Goal: Task Accomplishment & Management: Use online tool/utility

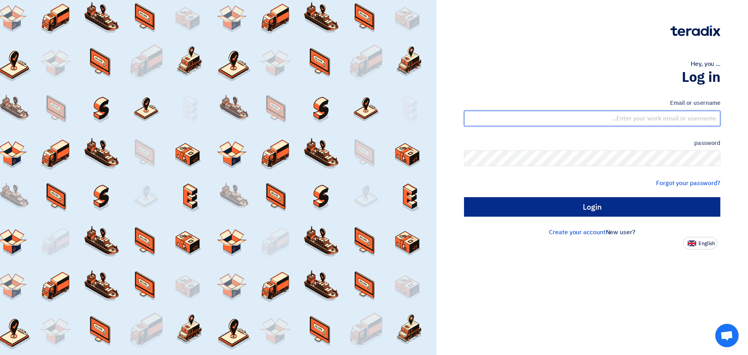
type input "[EMAIL_ADDRESS][DOMAIN_NAME]"
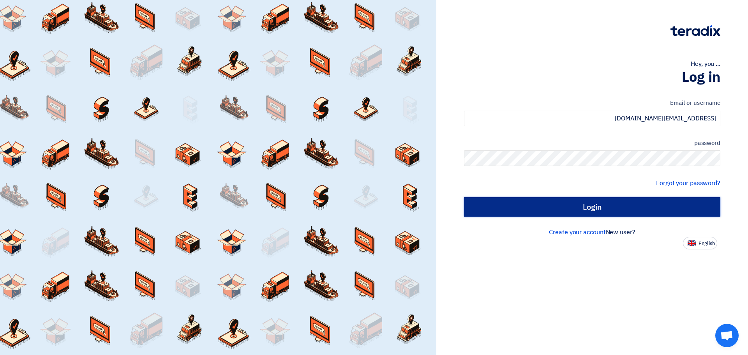
click at [603, 202] on input "Login" at bounding box center [592, 206] width 256 height 19
type input "Sign in"
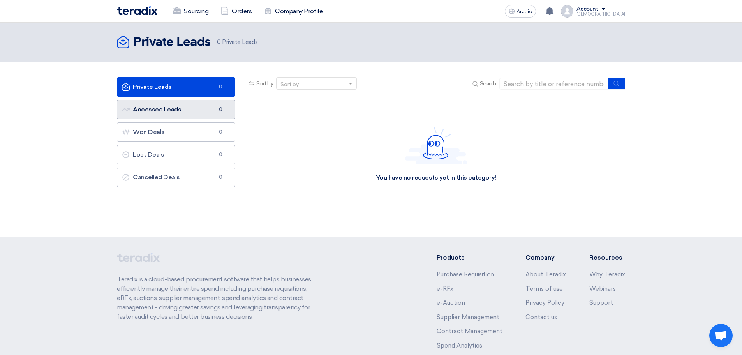
click at [173, 110] on font "Accessed Leads" at bounding box center [157, 109] width 48 height 7
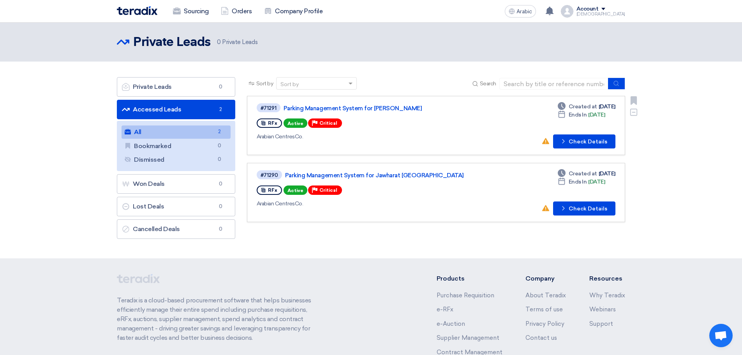
click at [481, 118] on div "#71291 Parking Management System for Jawharat Jeddah RFx Active Priority Critic…" at bounding box center [436, 125] width 359 height 46
click at [465, 130] on div "#71291 Parking Management System for Jawharat Jeddah RFx Active Priority Critic…" at bounding box center [368, 125] width 223 height 46
click at [569, 142] on button "Check details Check Details" at bounding box center [584, 141] width 62 height 14
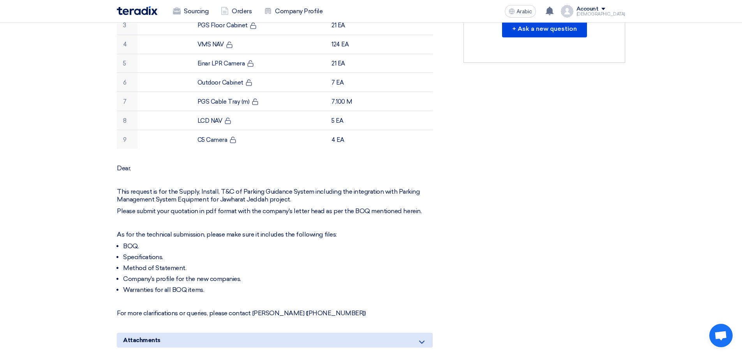
scroll to position [312, 0]
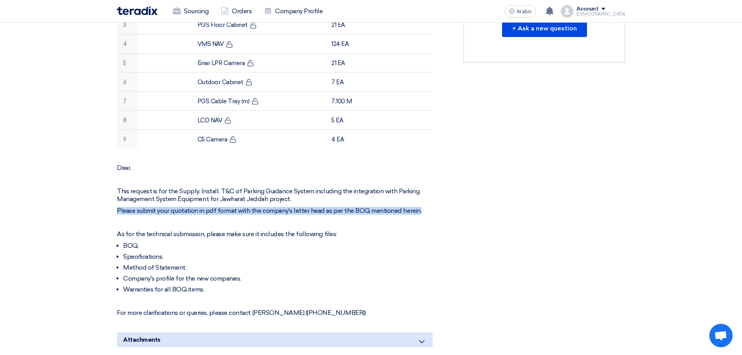
drag, startPoint x: 426, startPoint y: 213, endPoint x: 116, endPoint y: 208, distance: 309.6
click at [116, 208] on div "Parking Management System for [PERSON_NAME] Buyer Information [PERSON_NAME] Sen…" at bounding box center [284, 179] width 347 height 726
copy font "Please submit your quotation in pdf format with the company's letter head as pe…"
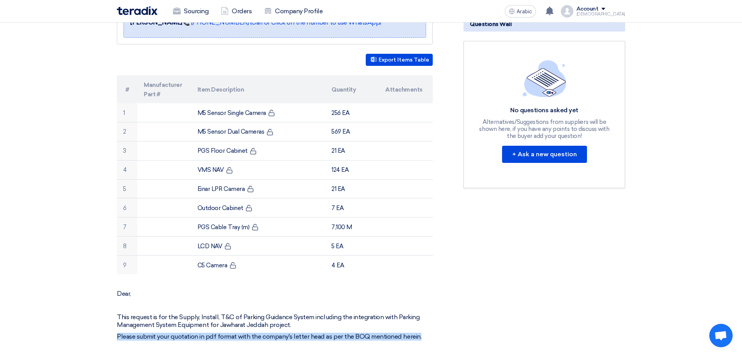
scroll to position [195, 0]
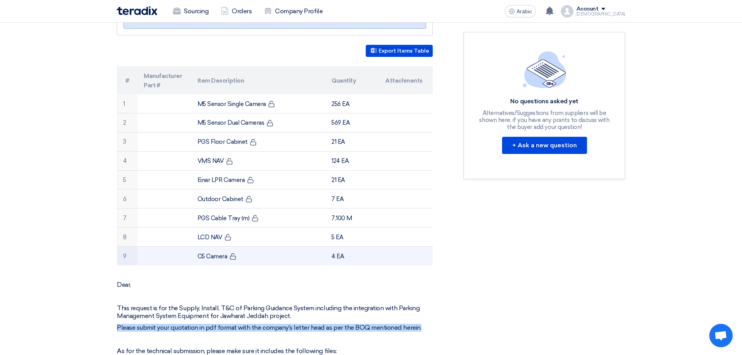
drag, startPoint x: 99, startPoint y: 60, endPoint x: 342, endPoint y: 253, distance: 310.2
click at [342, 253] on section "Parking Management System for [PERSON_NAME] Buyer Information [PERSON_NAME] Sen…" at bounding box center [371, 306] width 742 height 779
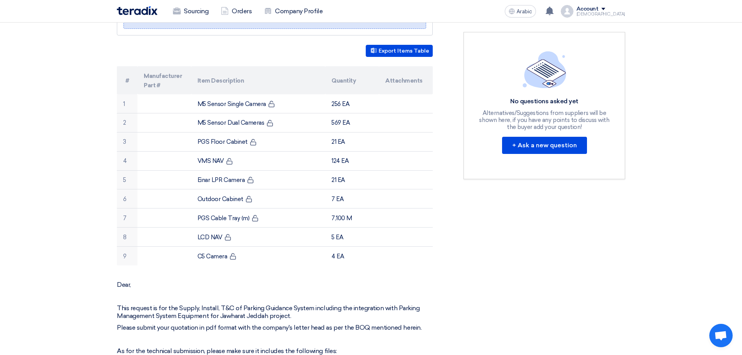
click at [562, 295] on div "RFx Timeline RFx Deadline Time Remaining 5 Day : 4 Hr : 32 Min Questions Wall N…" at bounding box center [544, 296] width 173 height 726
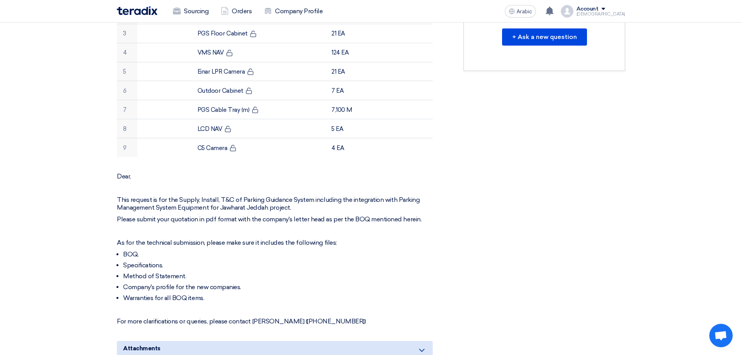
scroll to position [350, 0]
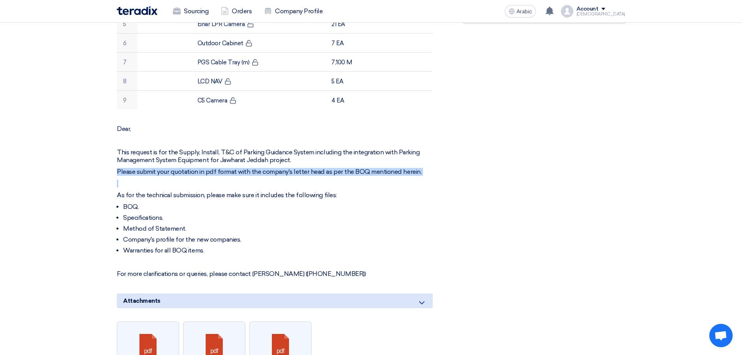
drag, startPoint x: 118, startPoint y: 170, endPoint x: 294, endPoint y: 179, distance: 176.2
click at [292, 177] on div "Dear, This request is for the Supply, Install, T&C of Parking Guidance System i…" at bounding box center [275, 201] width 316 height 153
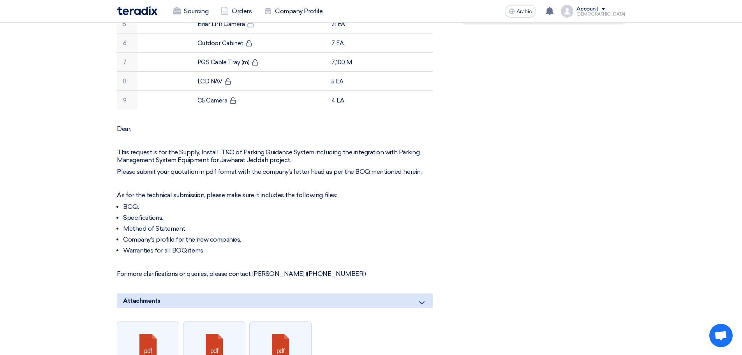
click at [405, 209] on li "BOQ." at bounding box center [278, 207] width 310 height 8
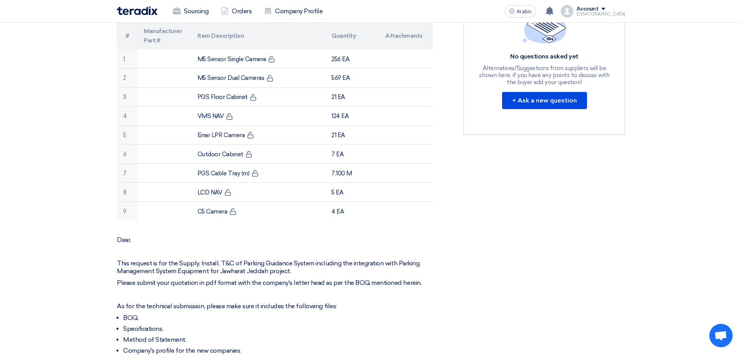
scroll to position [312, 0]
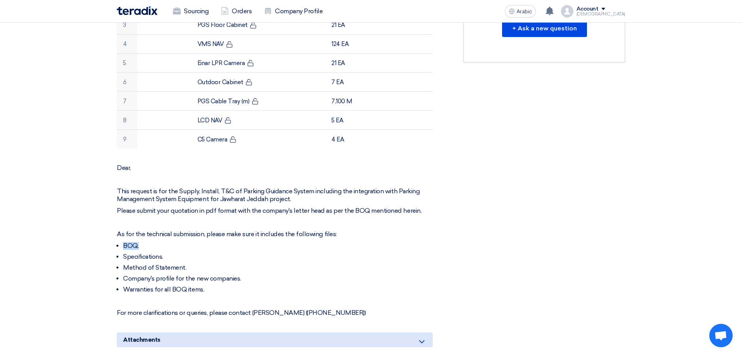
drag, startPoint x: 346, startPoint y: 235, endPoint x: 161, endPoint y: 234, distance: 184.6
click at [156, 238] on p "As for the technical submission, please make sure it includes the following fil…" at bounding box center [275, 234] width 316 height 8
click at [405, 213] on font "Please submit your quotation in pdf format with the company's letter head as pe…" at bounding box center [269, 210] width 305 height 7
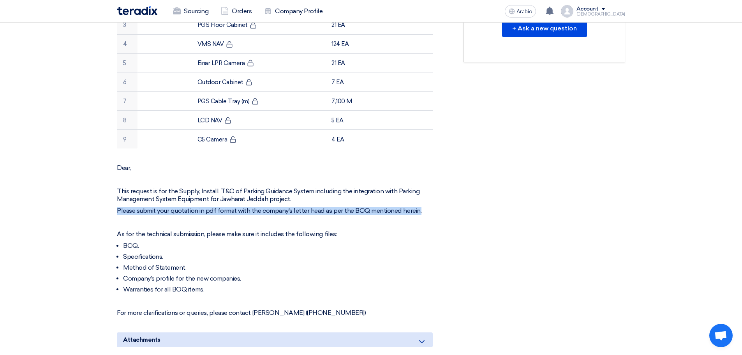
drag, startPoint x: 419, startPoint y: 212, endPoint x: 99, endPoint y: 214, distance: 320.1
click at [99, 214] on section "Parking Management System for [PERSON_NAME] Buyer Information [PERSON_NAME] Sen…" at bounding box center [371, 189] width 742 height 779
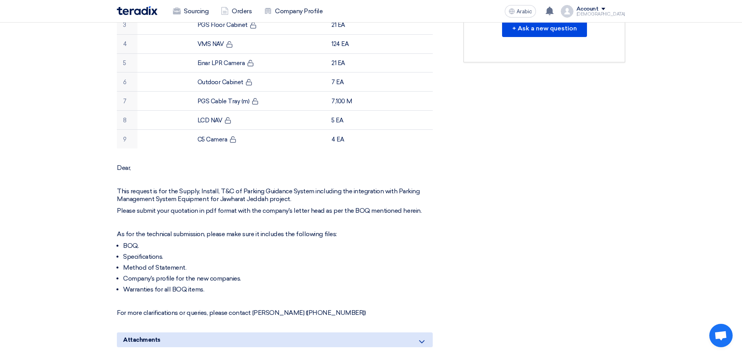
click at [551, 219] on div "RFx Timeline RFx Deadline Time Remaining 5 Day : 4 Hr : 32 Min Questions Wall N…" at bounding box center [544, 179] width 173 height 726
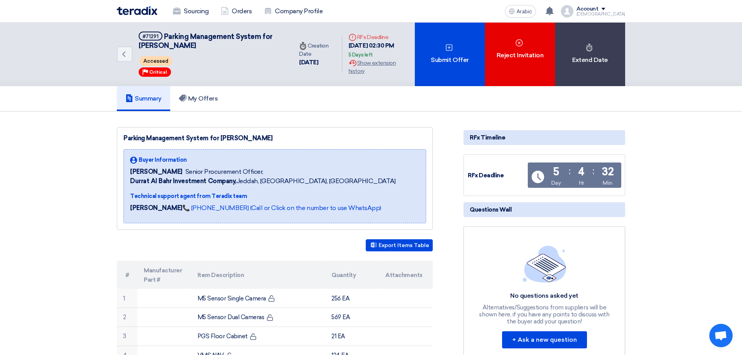
scroll to position [0, 0]
